Goal: Task Accomplishment & Management: Manage account settings

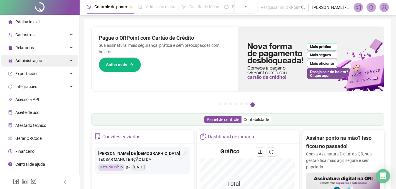
click at [42, 60] on div "Administração" at bounding box center [39, 61] width 77 height 12
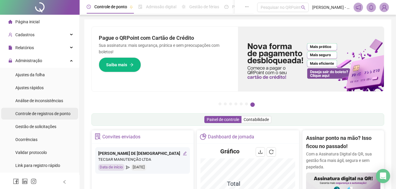
click at [42, 112] on span "Controle de registros de ponto" at bounding box center [42, 114] width 55 height 5
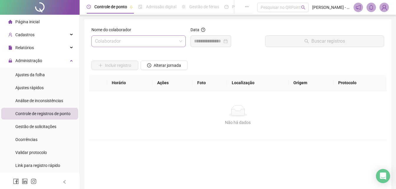
click at [160, 40] on input "search" at bounding box center [136, 41] width 82 height 11
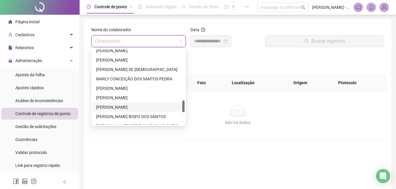
scroll to position [354, 0]
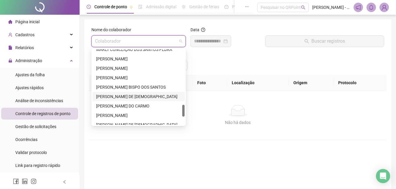
click at [119, 92] on div "[PERSON_NAME] DE [DEMOGRAPHIC_DATA]" at bounding box center [139, 96] width 92 height 9
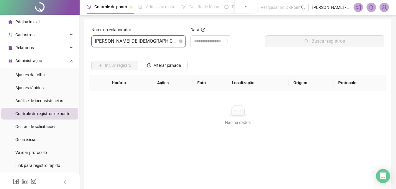
click at [161, 42] on span "[PERSON_NAME] DE [DEMOGRAPHIC_DATA]" at bounding box center [138, 41] width 87 height 11
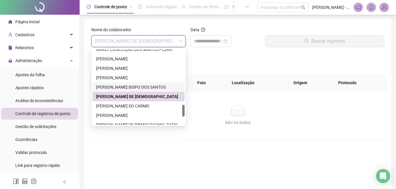
click at [116, 84] on div "[PERSON_NAME] BISPO DOS SANTOS" at bounding box center [138, 87] width 85 height 6
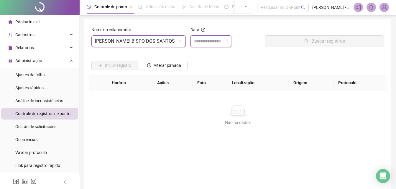
click at [207, 42] on input at bounding box center [208, 41] width 28 height 7
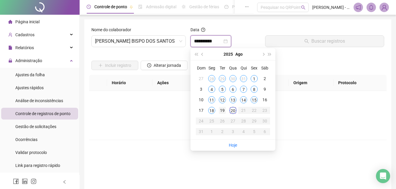
type input "**********"
click at [223, 110] on div "19" at bounding box center [222, 110] width 7 height 7
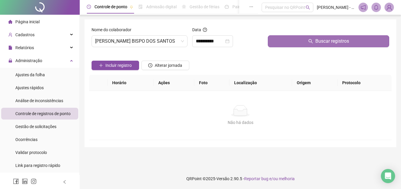
click at [311, 40] on icon "search" at bounding box center [310, 41] width 5 height 5
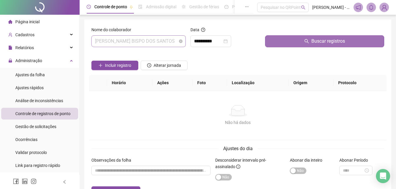
click at [130, 42] on span "[PERSON_NAME] BISPO DOS SANTOS" at bounding box center [138, 41] width 87 height 11
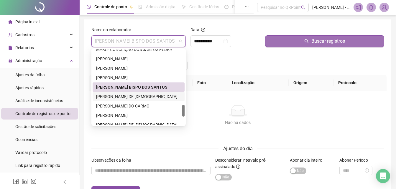
click at [126, 98] on div "[PERSON_NAME] DE [DEMOGRAPHIC_DATA]" at bounding box center [138, 97] width 85 height 6
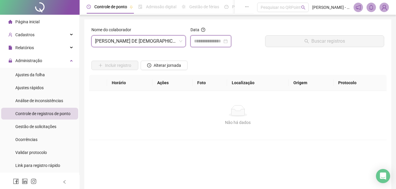
click at [218, 43] on input at bounding box center [208, 41] width 28 height 7
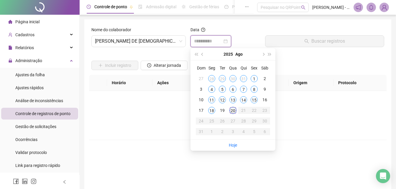
type input "**********"
drag, startPoint x: 233, startPoint y: 110, endPoint x: 276, endPoint y: 61, distance: 65.7
click at [233, 110] on div "20" at bounding box center [233, 110] width 7 height 7
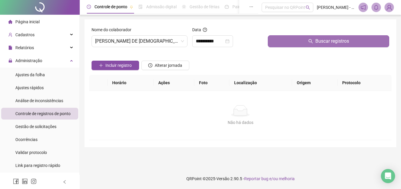
click at [283, 40] on button "Buscar registros" at bounding box center [328, 41] width 121 height 12
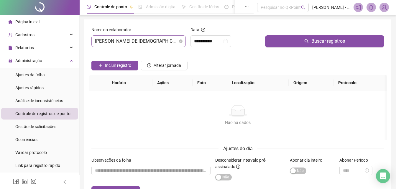
click at [127, 46] on span "[PERSON_NAME] DE [DEMOGRAPHIC_DATA]" at bounding box center [138, 41] width 87 height 11
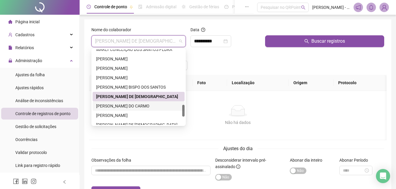
scroll to position [384, 0]
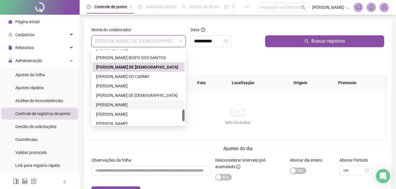
drag, startPoint x: 111, startPoint y: 103, endPoint x: 166, endPoint y: 87, distance: 57.2
click at [112, 103] on div "[PERSON_NAME]" at bounding box center [138, 105] width 85 height 6
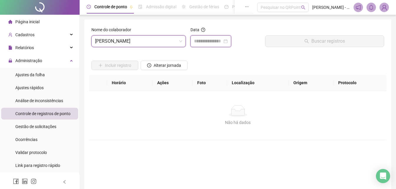
click at [196, 43] on input at bounding box center [208, 41] width 28 height 7
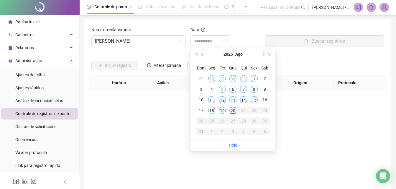
click at [220, 110] on div "19" at bounding box center [222, 110] width 7 height 7
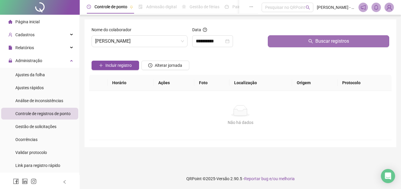
click at [271, 36] on button "Buscar registros" at bounding box center [328, 41] width 121 height 12
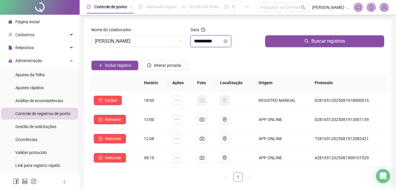
click at [212, 42] on input "**********" at bounding box center [208, 41] width 28 height 7
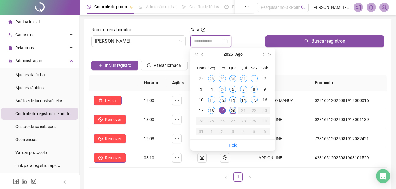
type input "**********"
click at [233, 112] on div "20" at bounding box center [233, 110] width 7 height 7
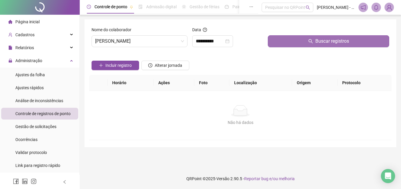
click at [282, 38] on button "Buscar registros" at bounding box center [328, 41] width 121 height 12
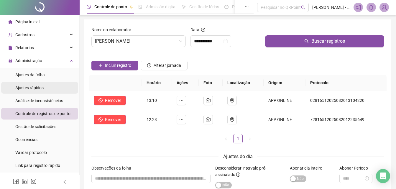
click at [39, 89] on span "Ajustes rápidos" at bounding box center [29, 88] width 28 height 5
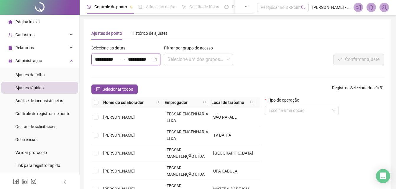
click at [102, 60] on input "**********" at bounding box center [107, 59] width 24 height 7
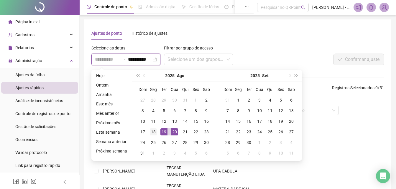
type input "**********"
click at [154, 134] on div "18" at bounding box center [153, 132] width 7 height 7
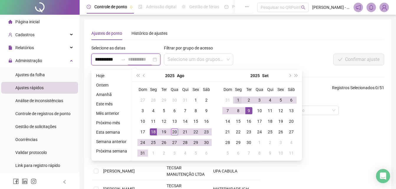
type input "**********"
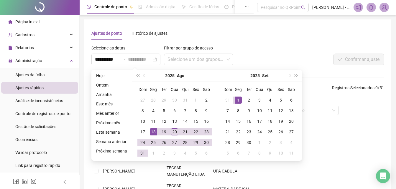
scroll to position [0, 0]
click at [236, 100] on div "1" at bounding box center [238, 100] width 7 height 7
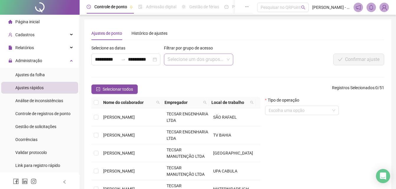
click at [225, 61] on span at bounding box center [199, 59] width 62 height 11
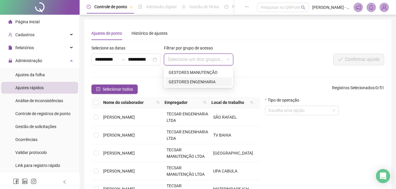
click at [205, 81] on div "GESTORES ENGENHARIA" at bounding box center [199, 82] width 60 height 6
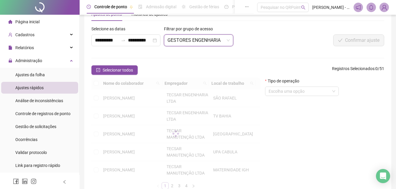
scroll to position [57, 0]
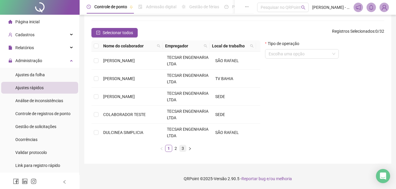
click at [181, 151] on link "3" at bounding box center [183, 149] width 6 height 6
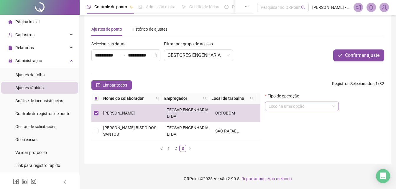
click at [305, 109] on input "search" at bounding box center [299, 106] width 61 height 9
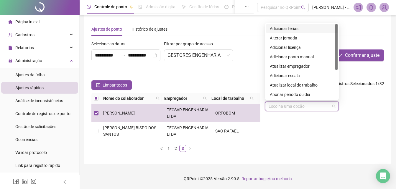
click at [297, 28] on div "Adicionar férias" at bounding box center [302, 28] width 64 height 6
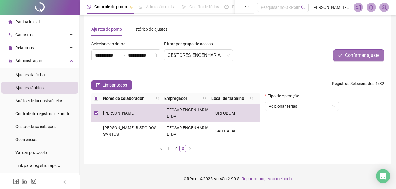
click at [354, 59] on button "Confirmar ajuste" at bounding box center [359, 56] width 51 height 12
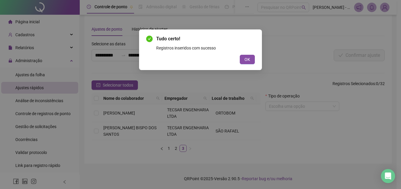
click at [249, 58] on span "OK" at bounding box center [247, 59] width 6 height 6
